Goal: Transaction & Acquisition: Obtain resource

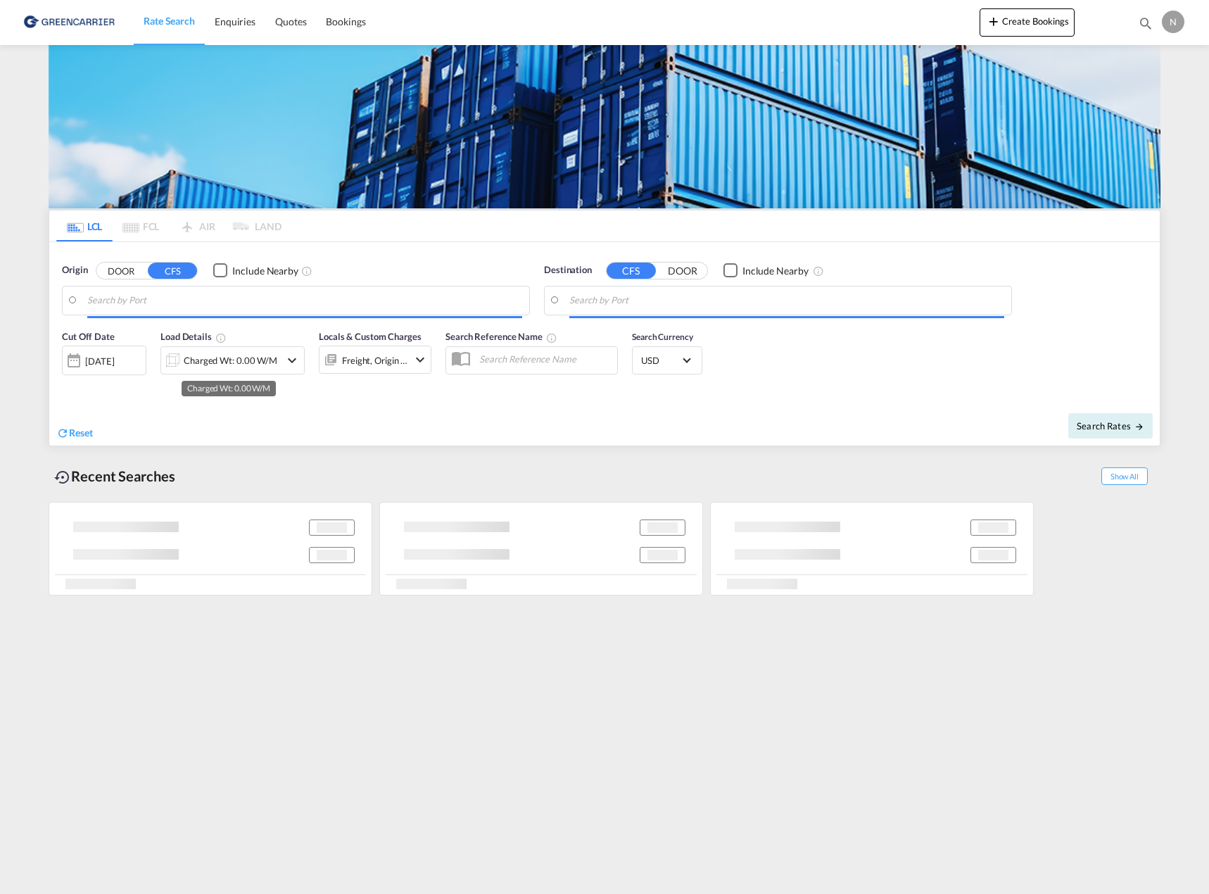
type input "DK-[STREET_ADDRESS] [GEOGRAPHIC_DATA], [GEOGRAPHIC_DATA][PERSON_NAME][GEOGRAPHI…"
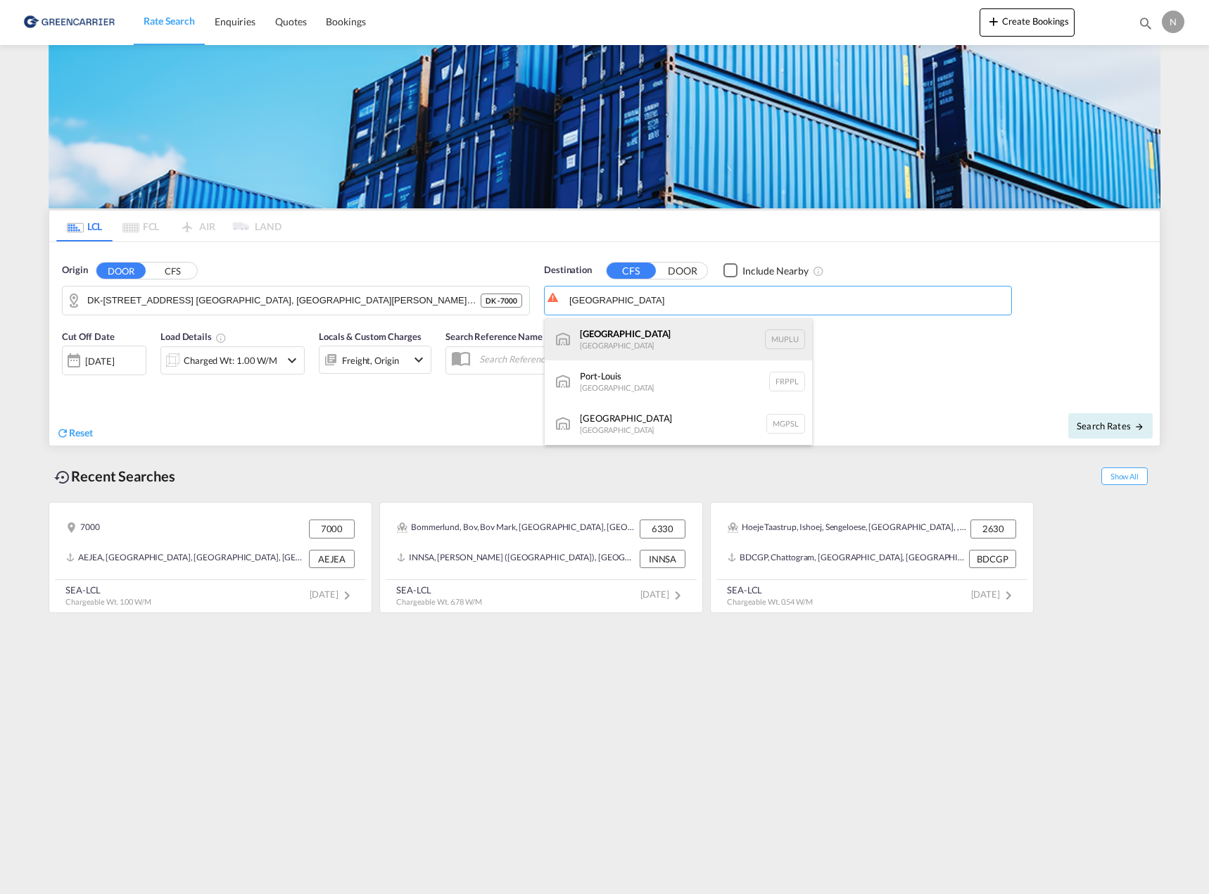
click at [637, 344] on div "[GEOGRAPHIC_DATA] [GEOGRAPHIC_DATA] [GEOGRAPHIC_DATA]" at bounding box center [678, 339] width 267 height 42
type input "[GEOGRAPHIC_DATA], MUPLU"
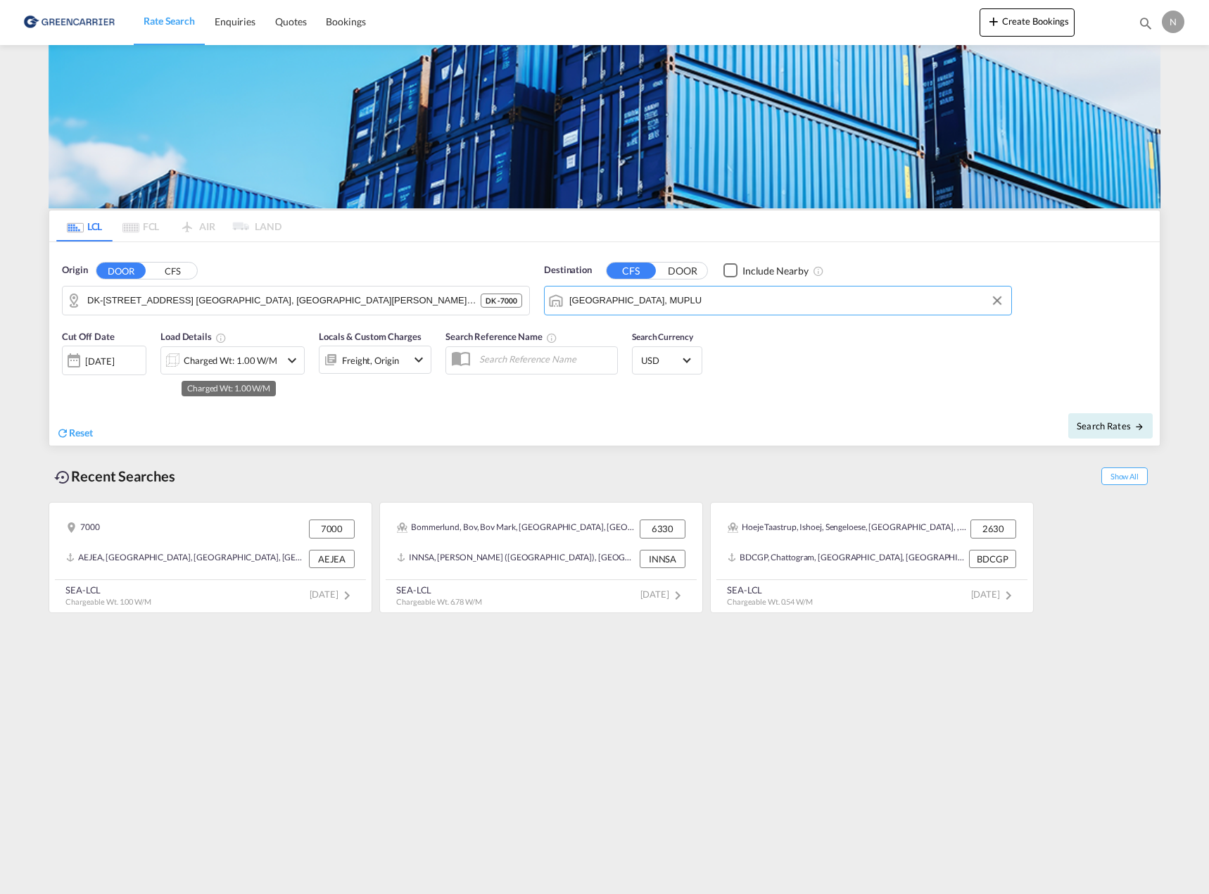
click at [215, 366] on div "Charged Wt: 1.00 W/M" at bounding box center [231, 360] width 94 height 20
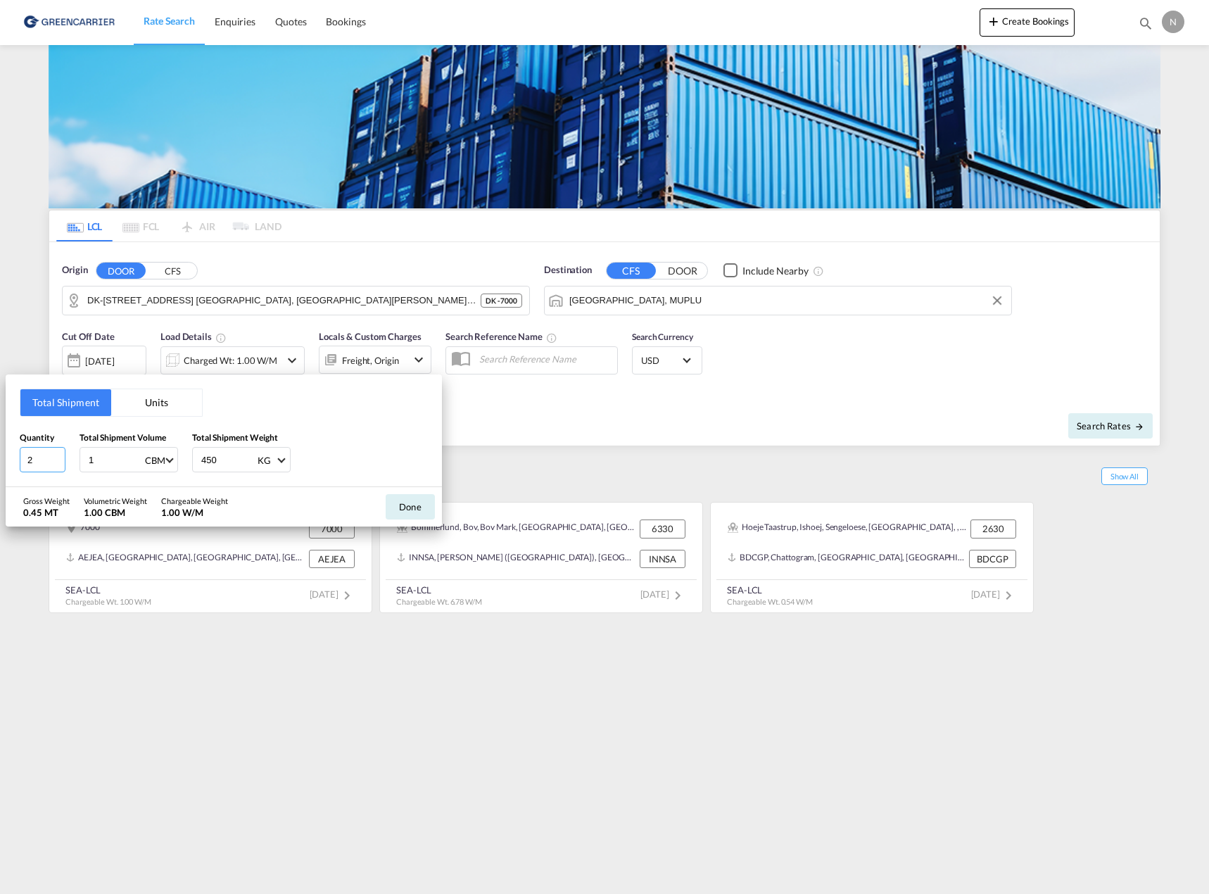
type input "2"
click at [54, 455] on input "2" at bounding box center [43, 459] width 46 height 25
drag, startPoint x: 224, startPoint y: 457, endPoint x: 192, endPoint y: 460, distance: 31.8
click at [192, 460] on div "450 KG KG LB" at bounding box center [241, 459] width 99 height 25
type input "290"
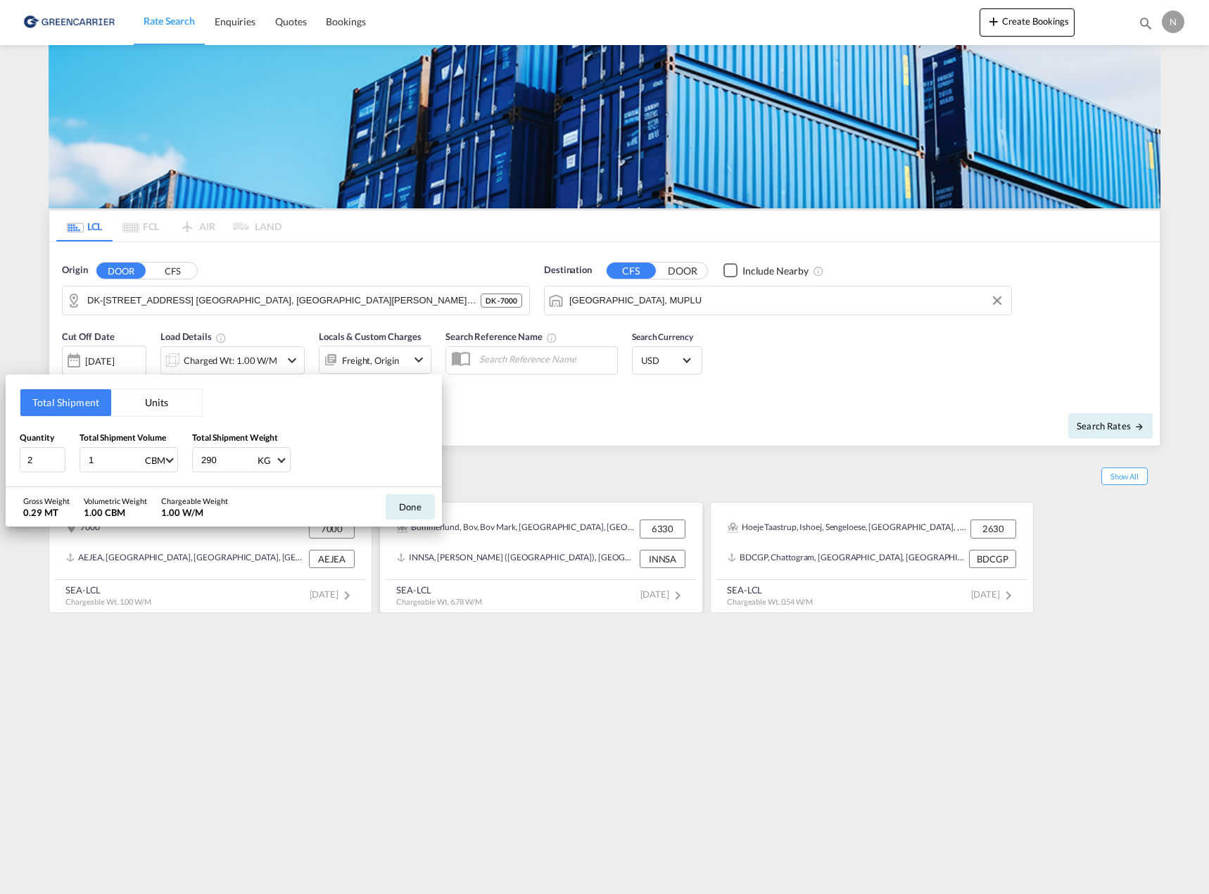
click at [405, 514] on button "Done" at bounding box center [410, 506] width 49 height 25
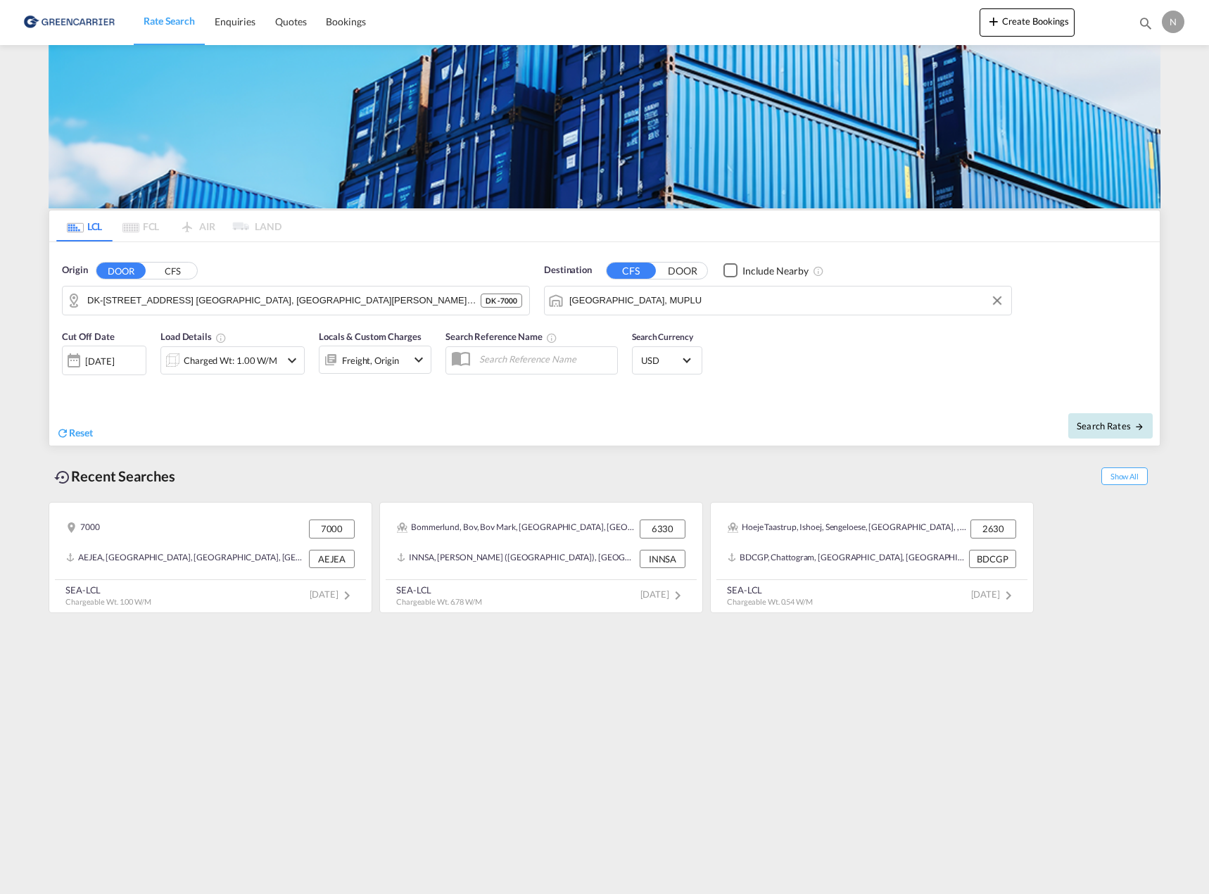
click at [1135, 425] on md-icon "icon-arrow-right" at bounding box center [1139, 427] width 10 height 10
type input "7000 to MUPLU / [DATE]"
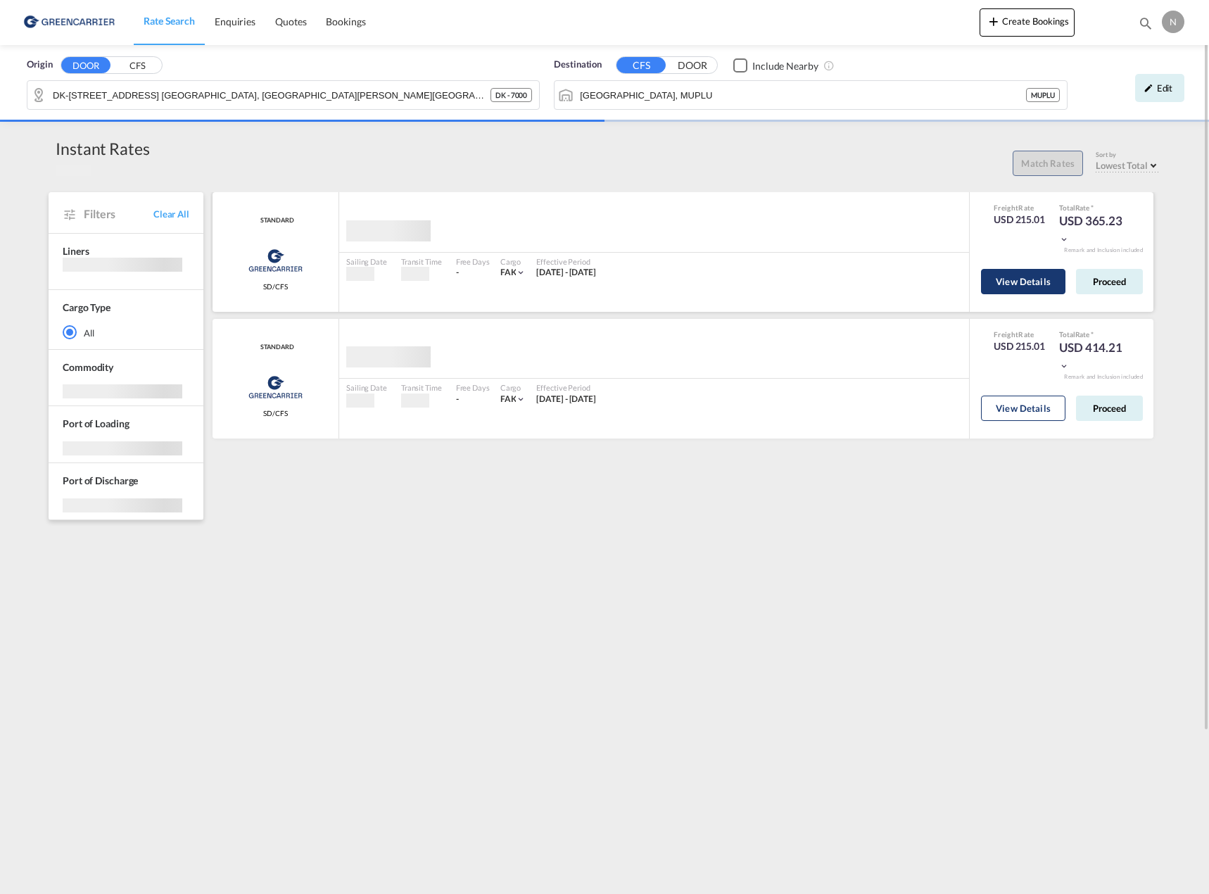
click at [1027, 289] on button "View Details" at bounding box center [1023, 281] width 84 height 25
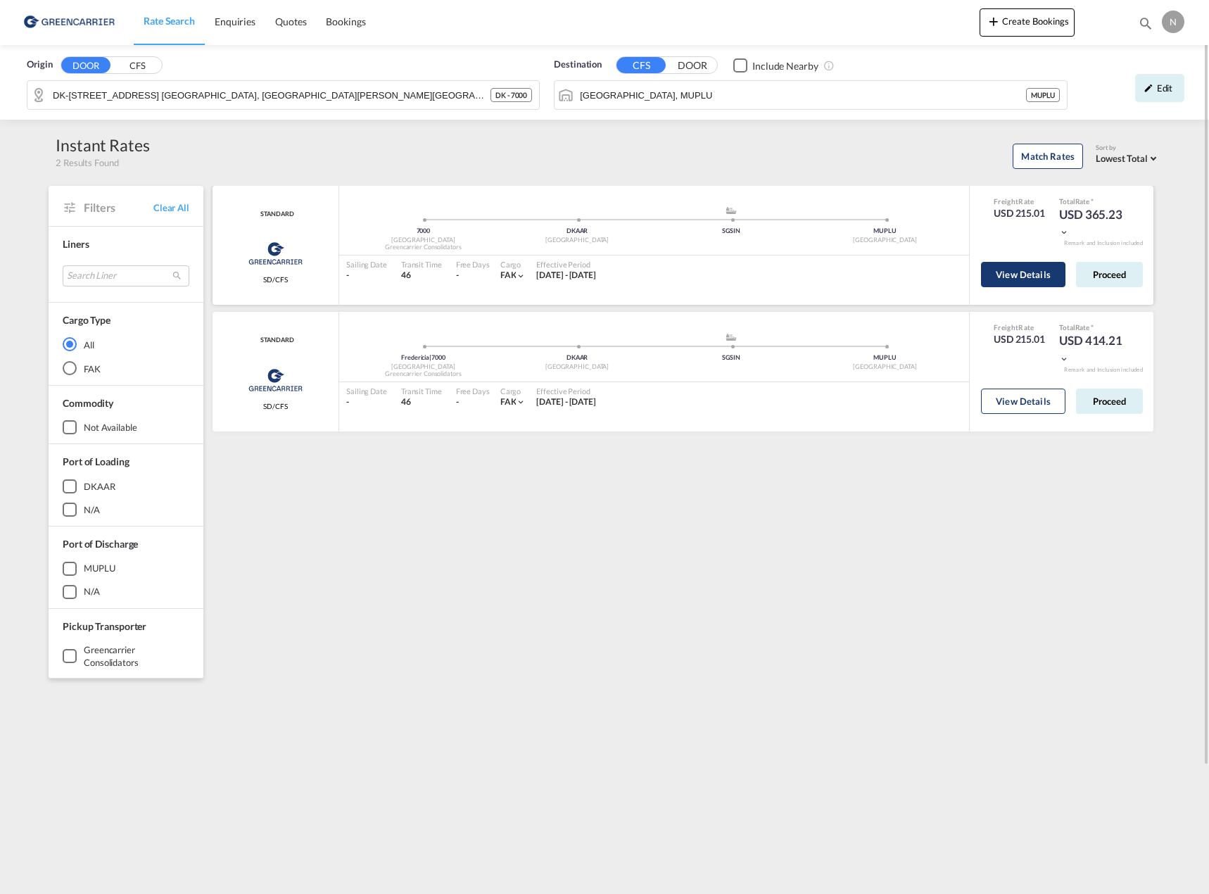
click at [1018, 274] on button "View Details" at bounding box center [1023, 274] width 84 height 25
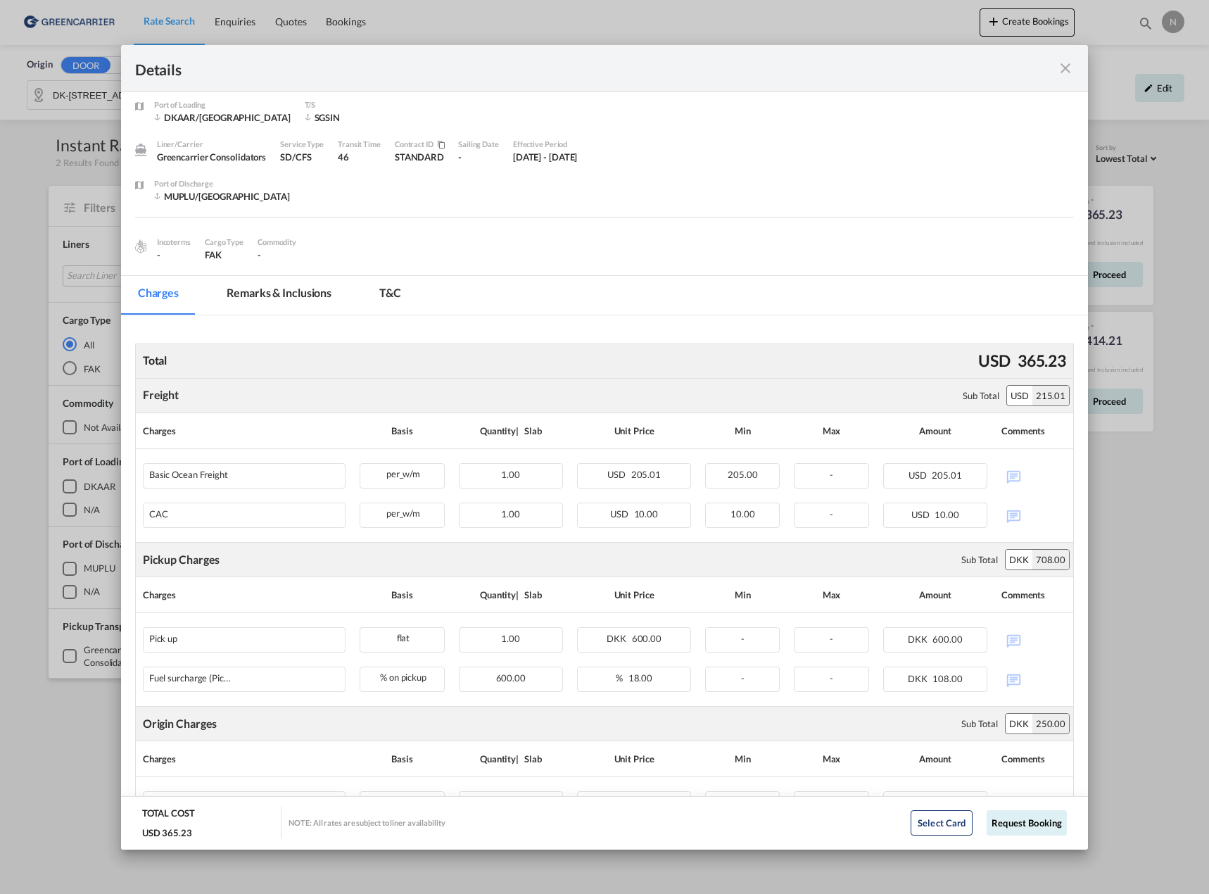
scroll to position [70, 0]
